Goal: Task Accomplishment & Management: Manage account settings

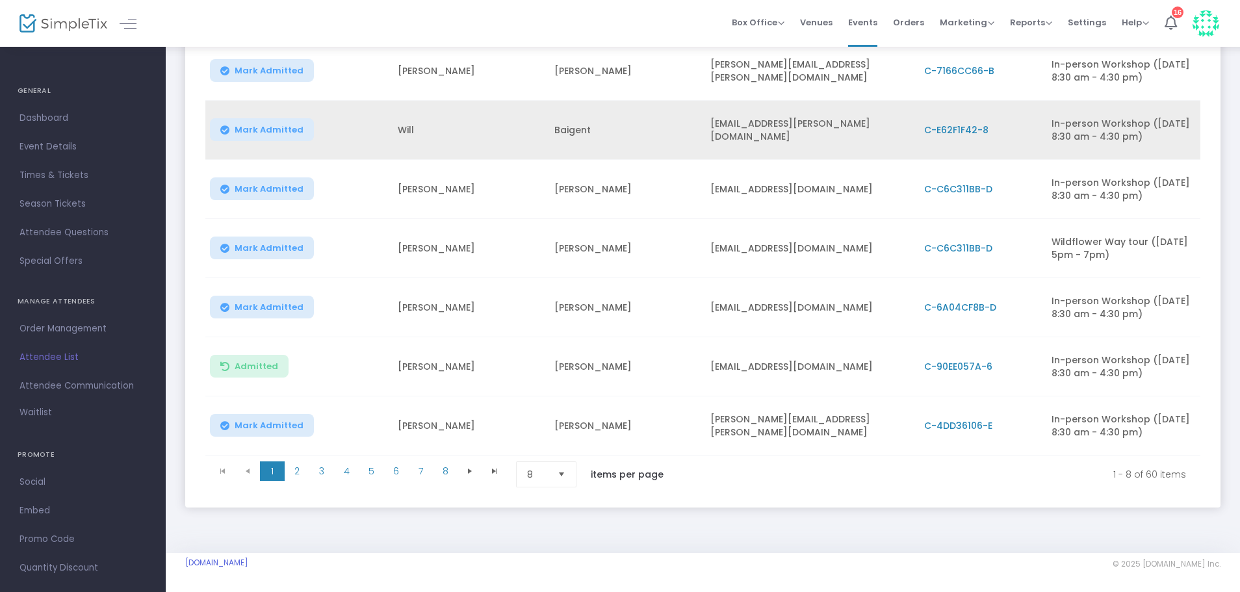
scroll to position [370, 0]
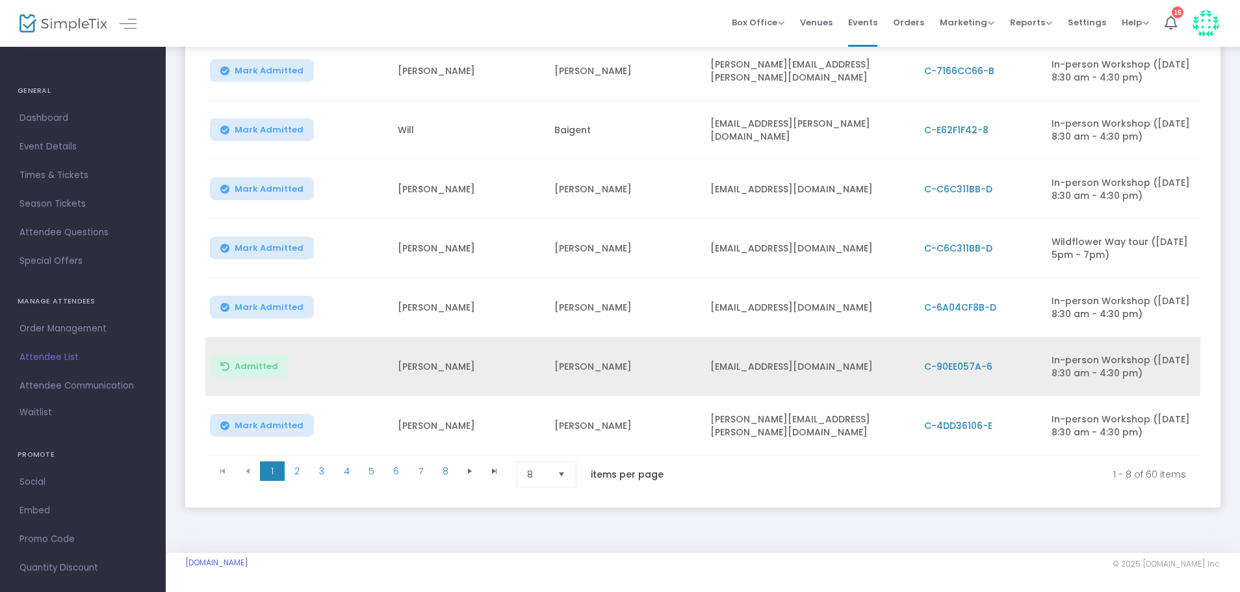
click at [966, 360] on span "C-90EE057A-6" at bounding box center [958, 366] width 68 height 13
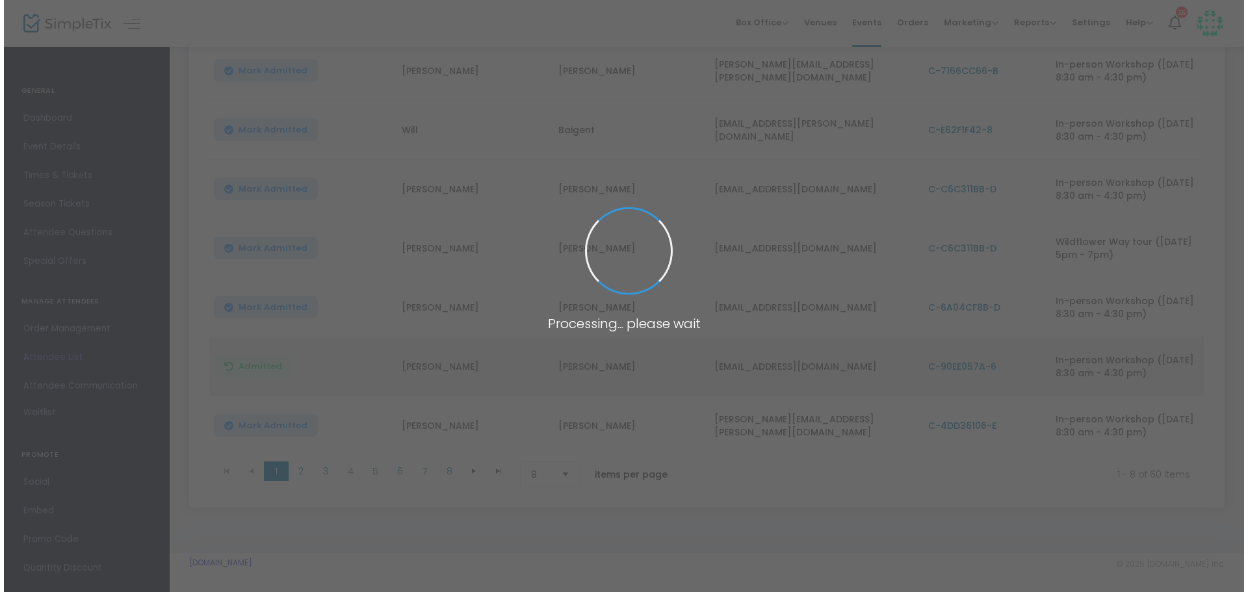
scroll to position [0, 0]
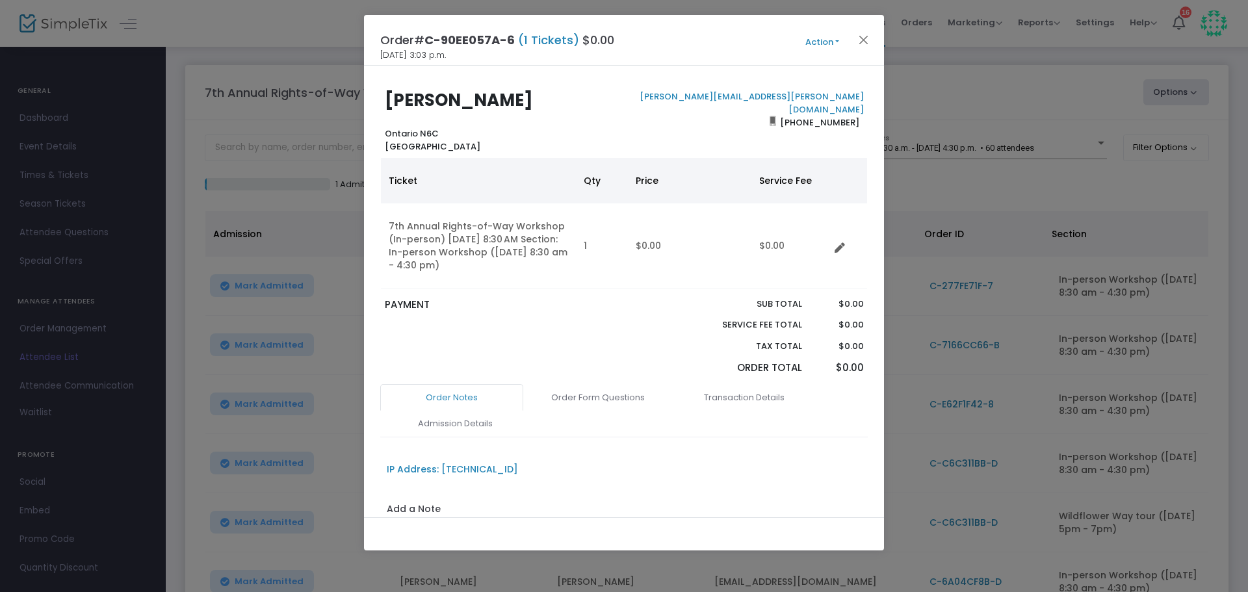
click at [493, 107] on b "[PERSON_NAME]" at bounding box center [459, 99] width 148 height 23
click at [745, 392] on link "Transaction Details" at bounding box center [744, 397] width 143 height 27
click at [482, 426] on link "Admission Details" at bounding box center [454, 423] width 143 height 27
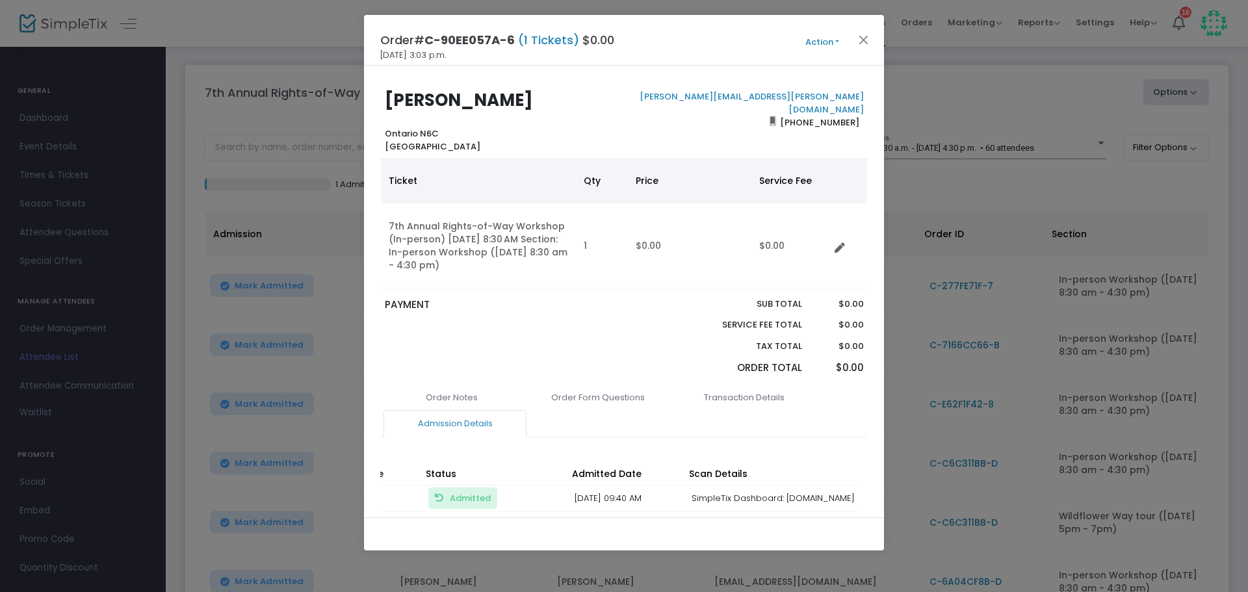
click at [814, 35] on button "Action" at bounding box center [822, 42] width 78 height 14
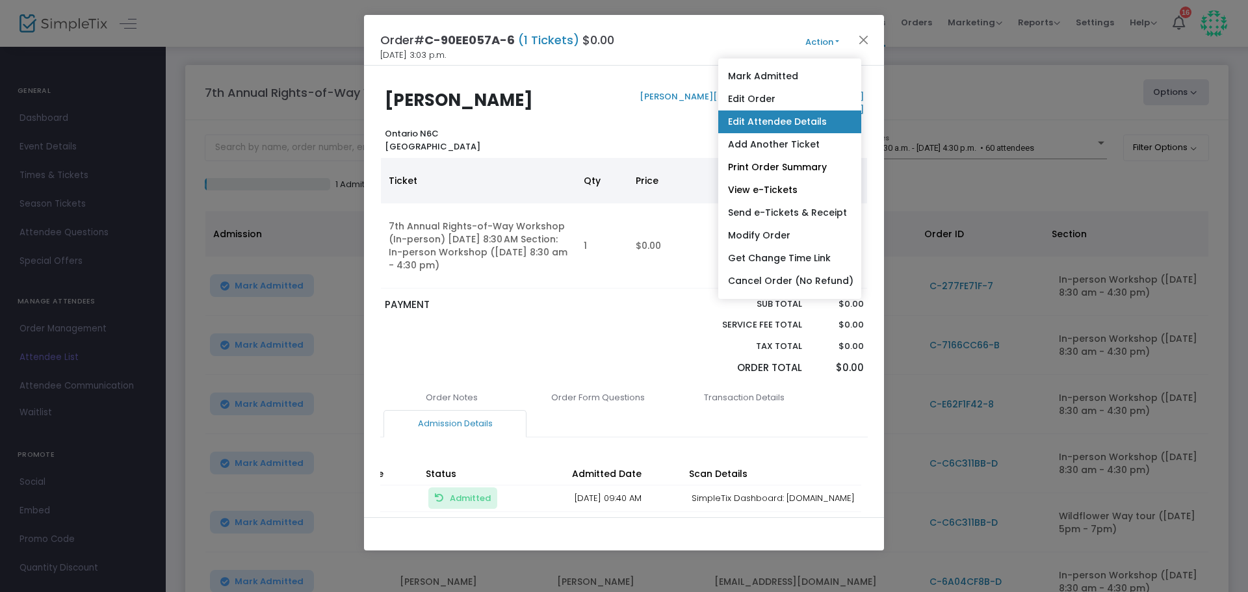
click at [785, 121] on link "Edit Attendee Details" at bounding box center [789, 121] width 143 height 23
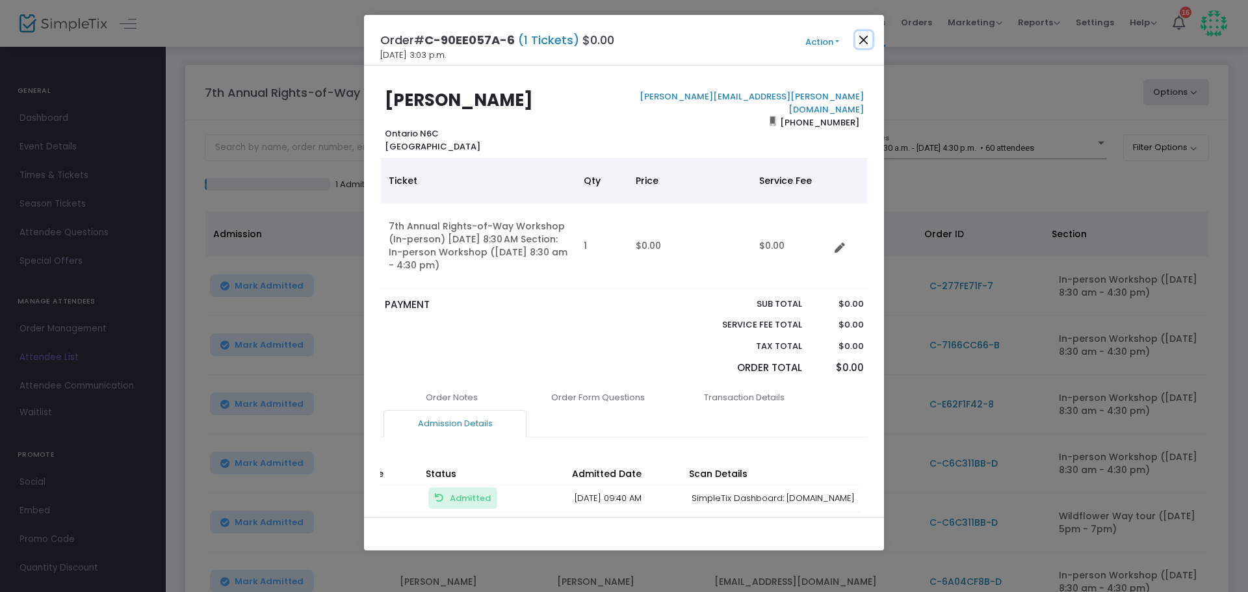
click at [867, 36] on button "Close" at bounding box center [863, 39] width 17 height 17
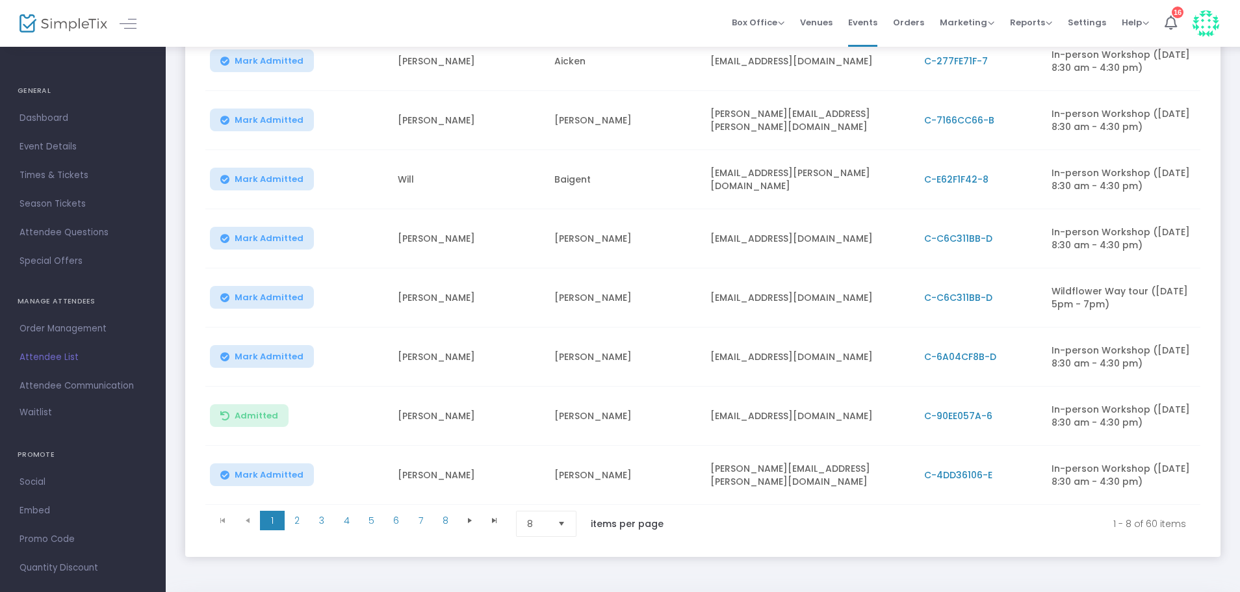
scroll to position [229, 0]
